Goal: Navigation & Orientation: Find specific page/section

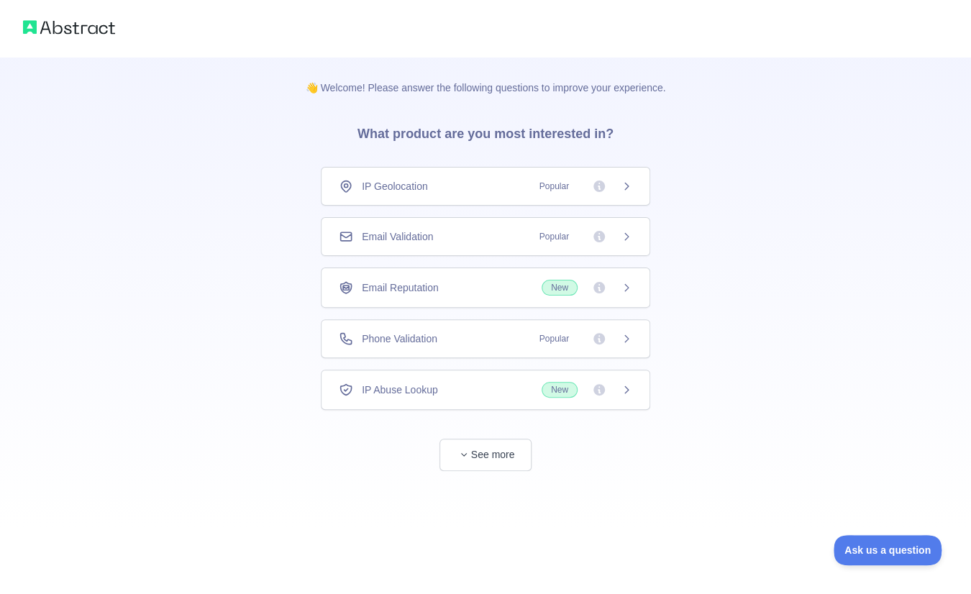
click at [421, 242] on span "Email Validation" at bounding box center [397, 236] width 71 height 14
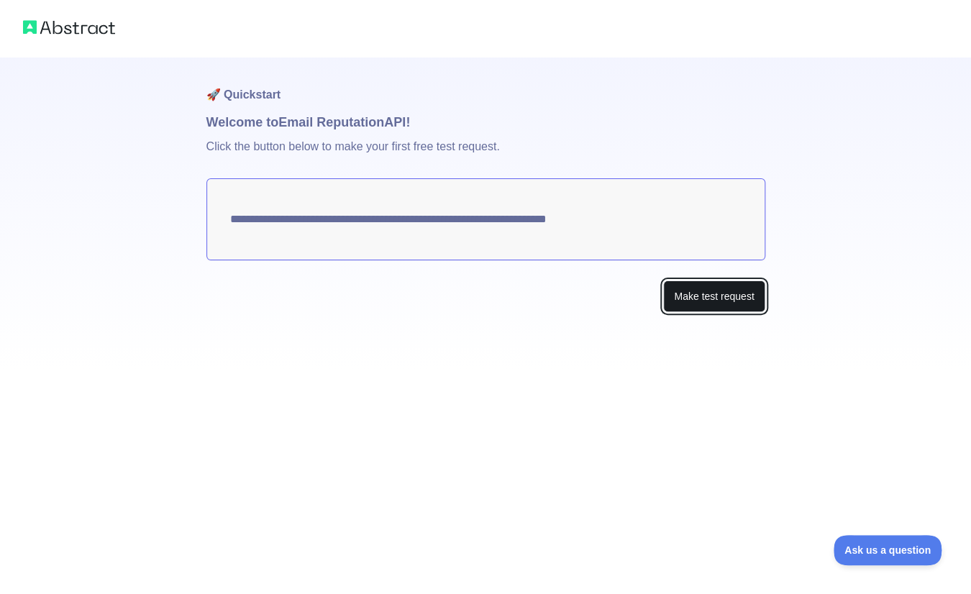
click at [703, 299] on button "Make test request" at bounding box center [713, 297] width 101 height 32
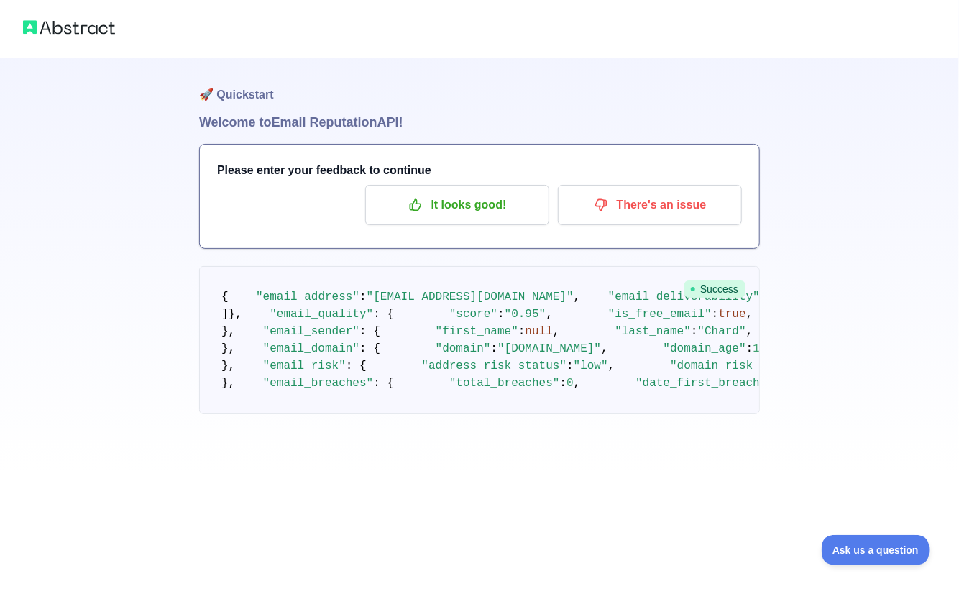
click at [437, 172] on h3 "Please enter your feedback to continue" at bounding box center [479, 170] width 525 height 17
click at [458, 211] on p "It looks good!" at bounding box center [457, 205] width 163 height 24
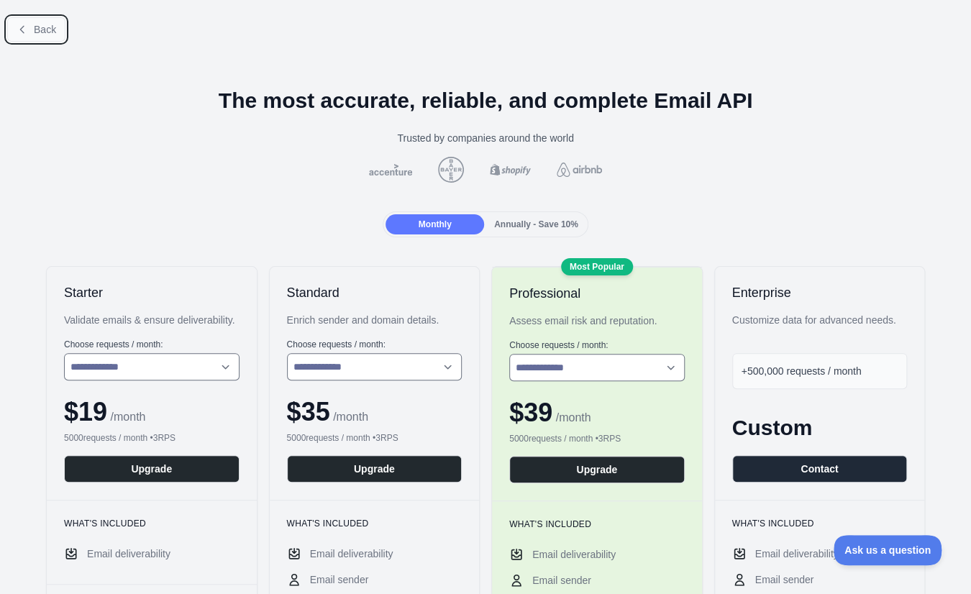
click at [46, 34] on span "Back" at bounding box center [45, 30] width 22 height 12
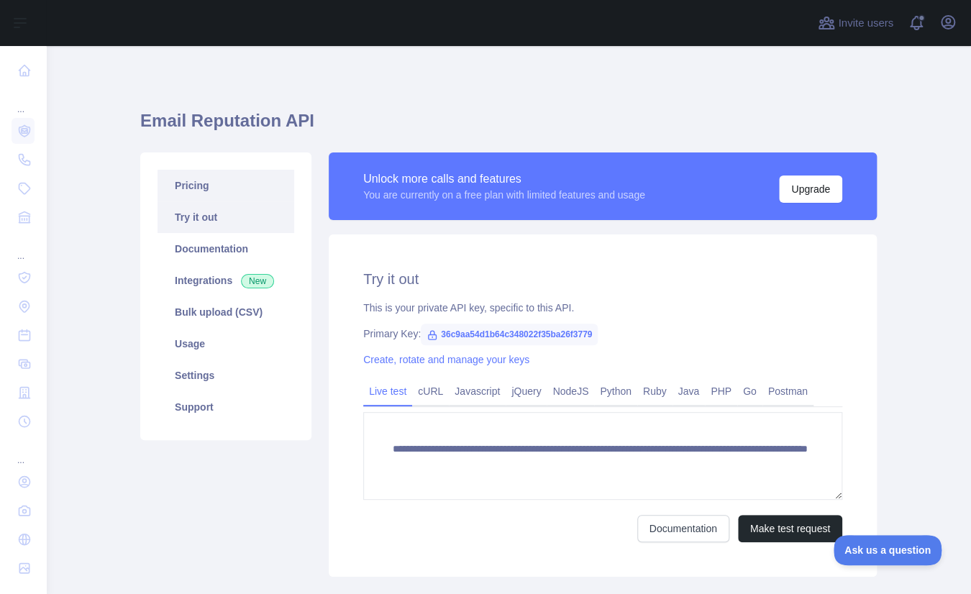
click at [218, 191] on link "Pricing" at bounding box center [226, 186] width 137 height 32
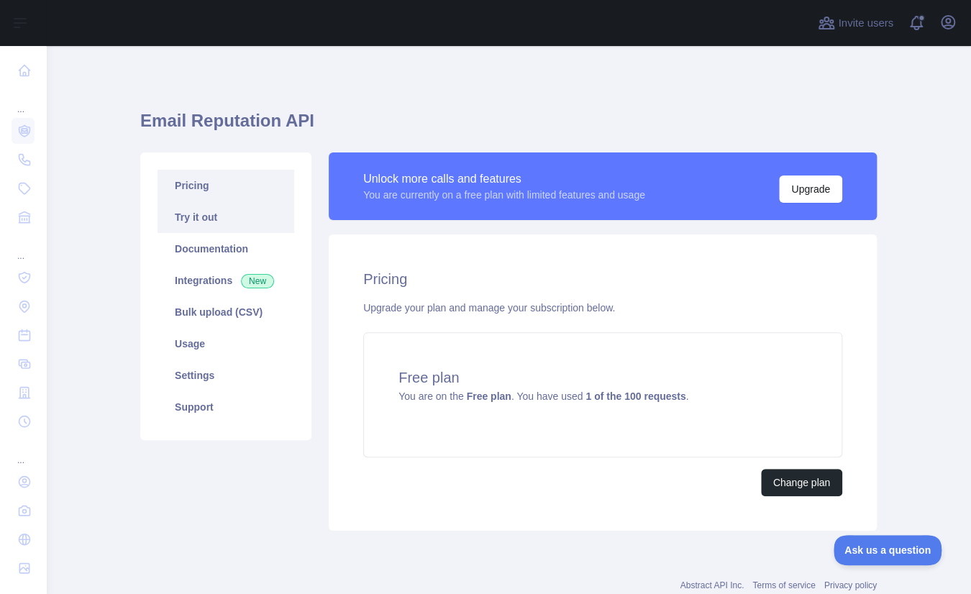
click at [224, 219] on link "Try it out" at bounding box center [226, 217] width 137 height 32
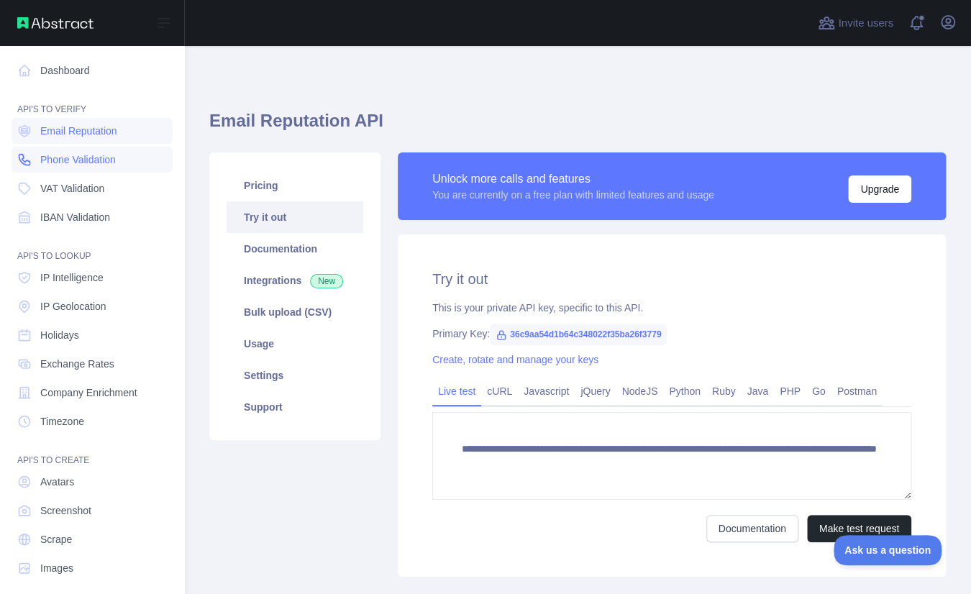
click at [108, 150] on link "Phone Validation" at bounding box center [92, 160] width 161 height 26
click at [95, 77] on link "Dashboard" at bounding box center [92, 71] width 161 height 26
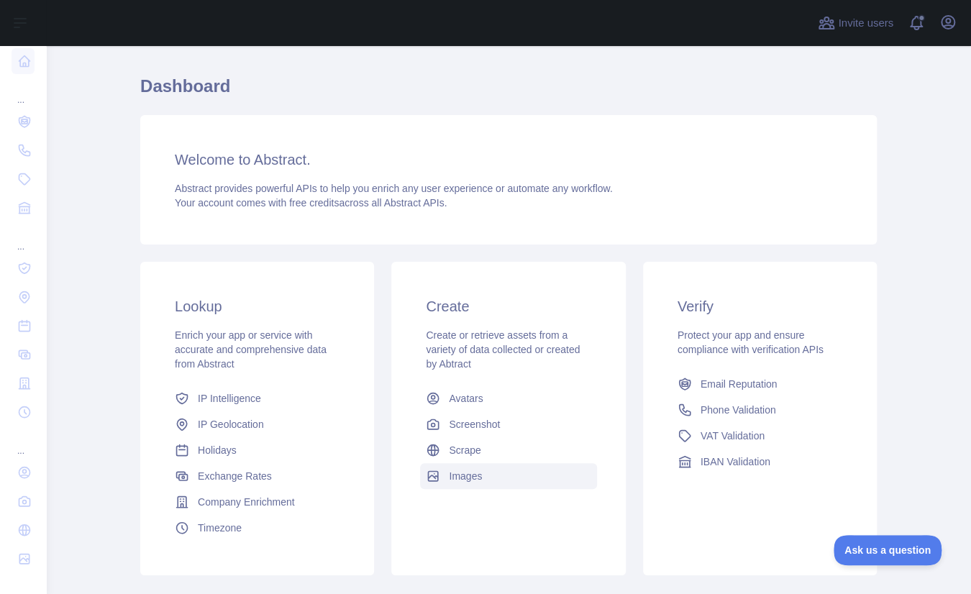
scroll to position [122, 0]
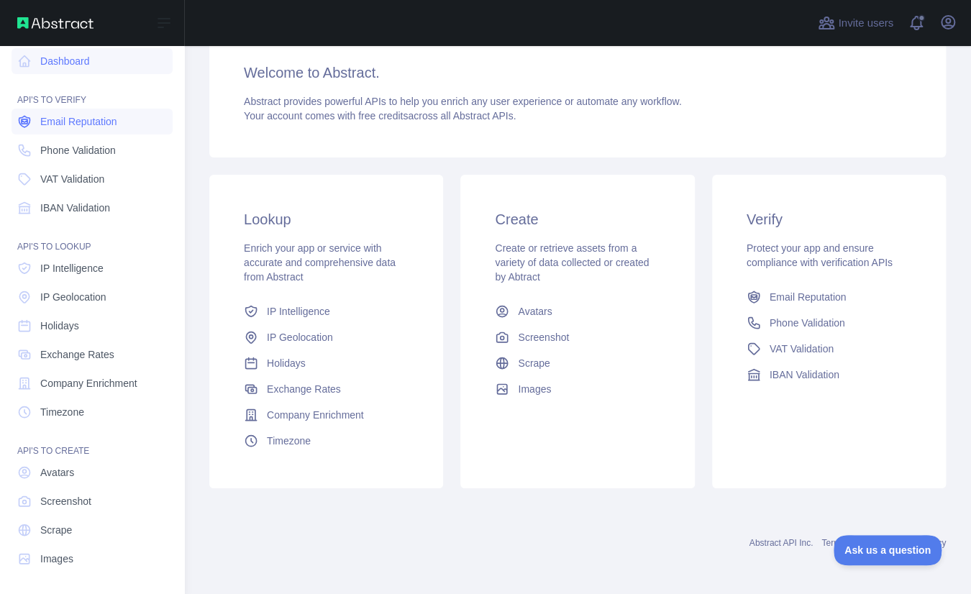
click at [73, 132] on link "Email Reputation" at bounding box center [92, 122] width 161 height 26
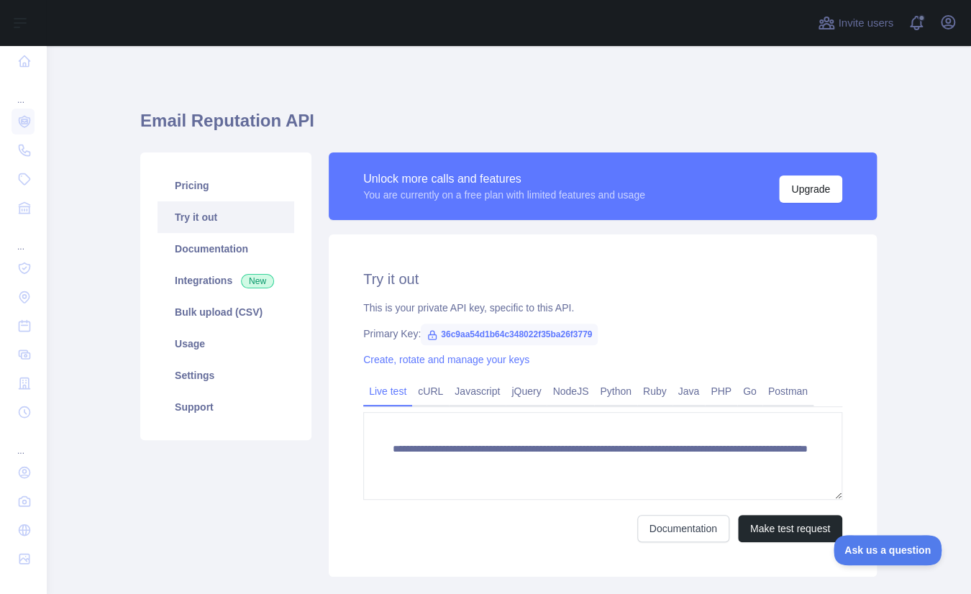
click at [870, 370] on div "**********" at bounding box center [603, 405] width 548 height 342
drag, startPoint x: 693, startPoint y: 222, endPoint x: 675, endPoint y: 214, distance: 19.6
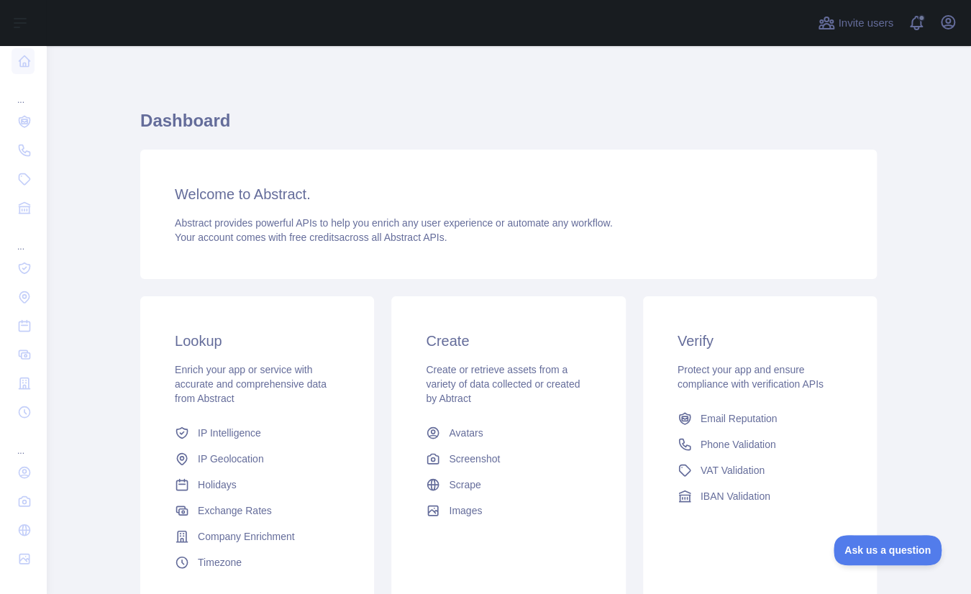
drag, startPoint x: 218, startPoint y: 175, endPoint x: 86, endPoint y: 60, distance: 174.8
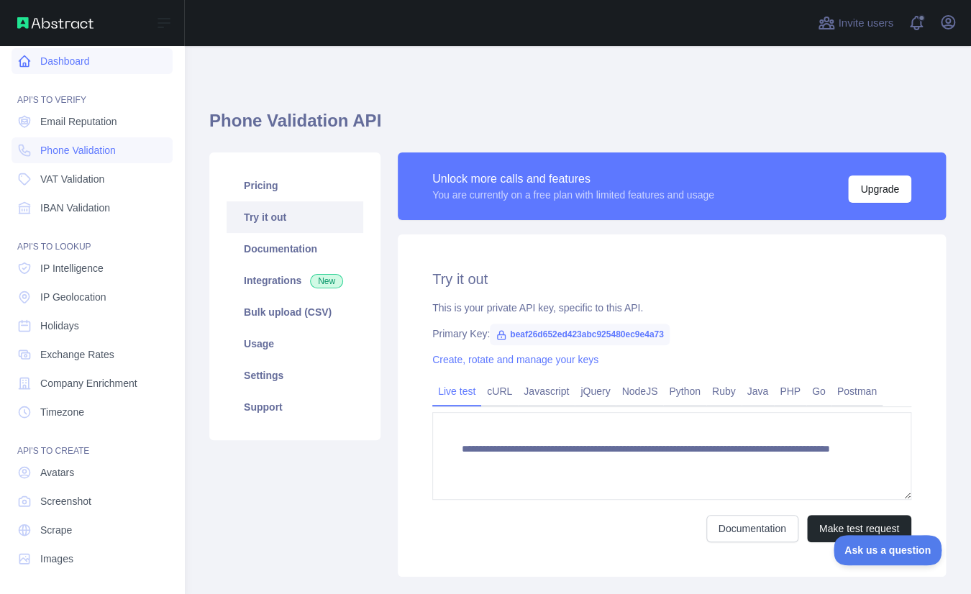
click at [55, 62] on link "Dashboard" at bounding box center [92, 61] width 161 height 26
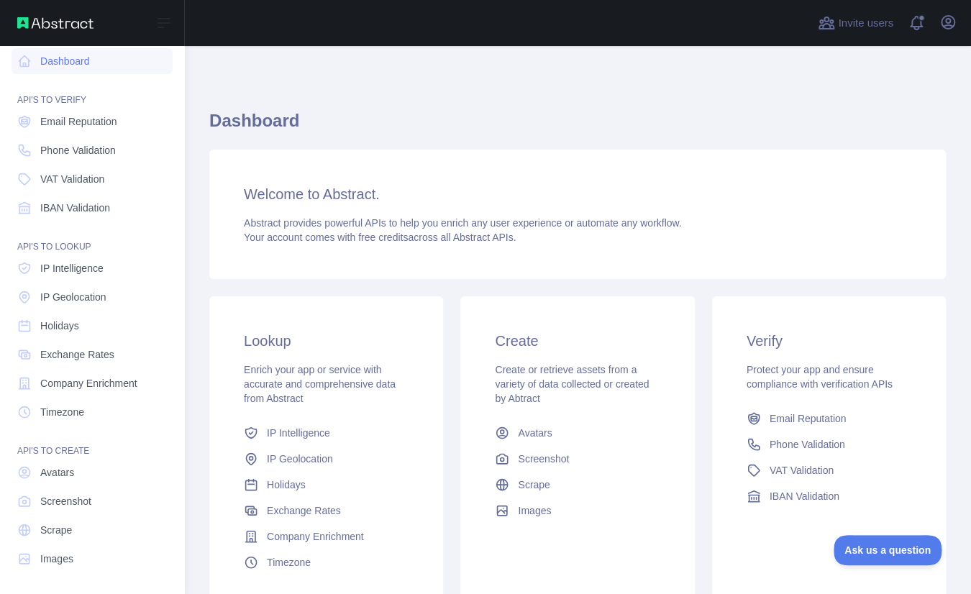
click at [75, 18] on img at bounding box center [55, 23] width 76 height 12
click at [58, 32] on div "Open sidebar" at bounding box center [92, 23] width 184 height 46
click at [1, 28] on div "Open sidebar" at bounding box center [92, 23] width 184 height 46
click at [20, 21] on img at bounding box center [55, 23] width 76 height 12
